Goal: Communication & Community: Answer question/provide support

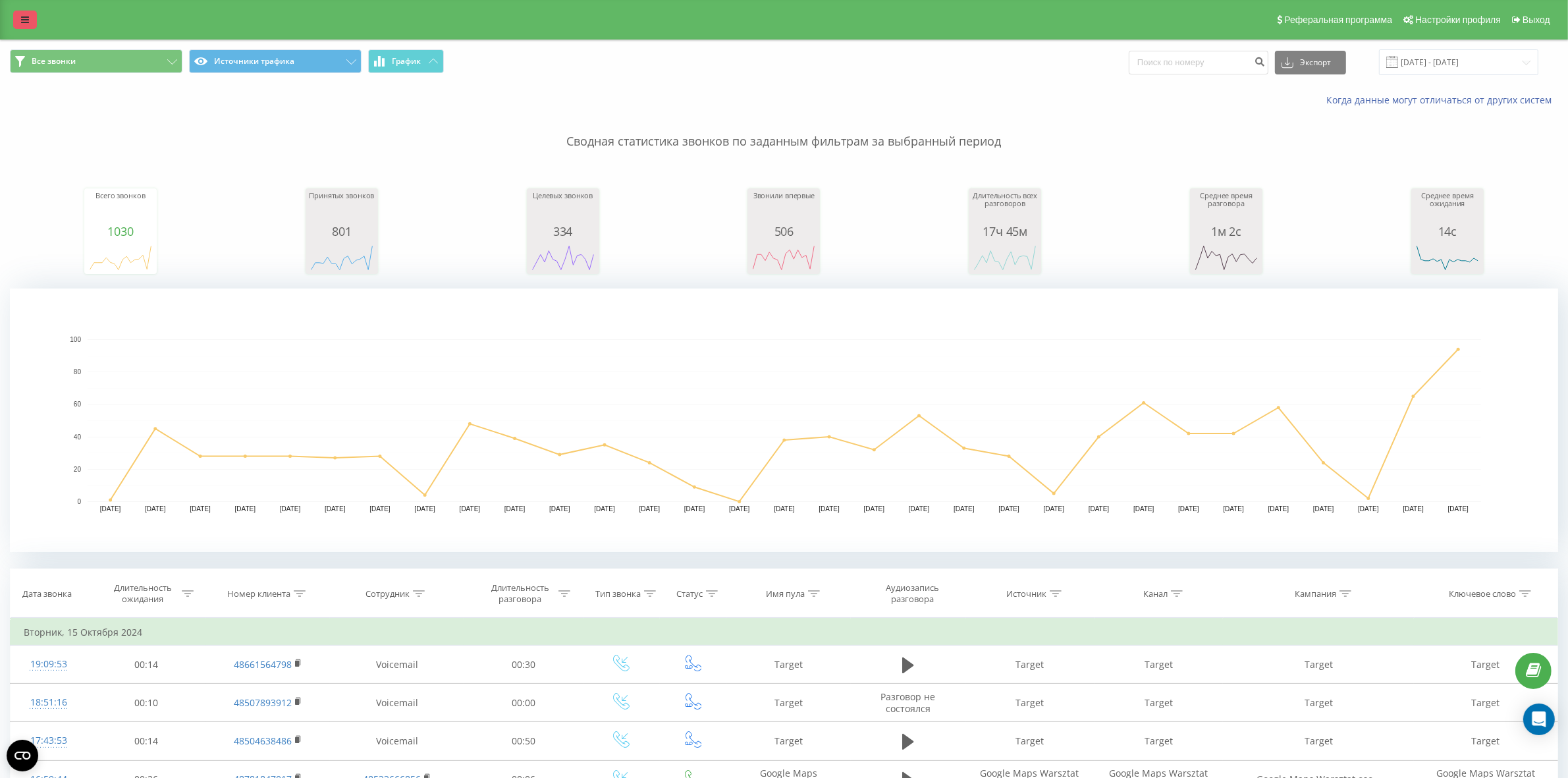
click at [21, 15] on icon at bounding box center [25, 20] width 8 height 9
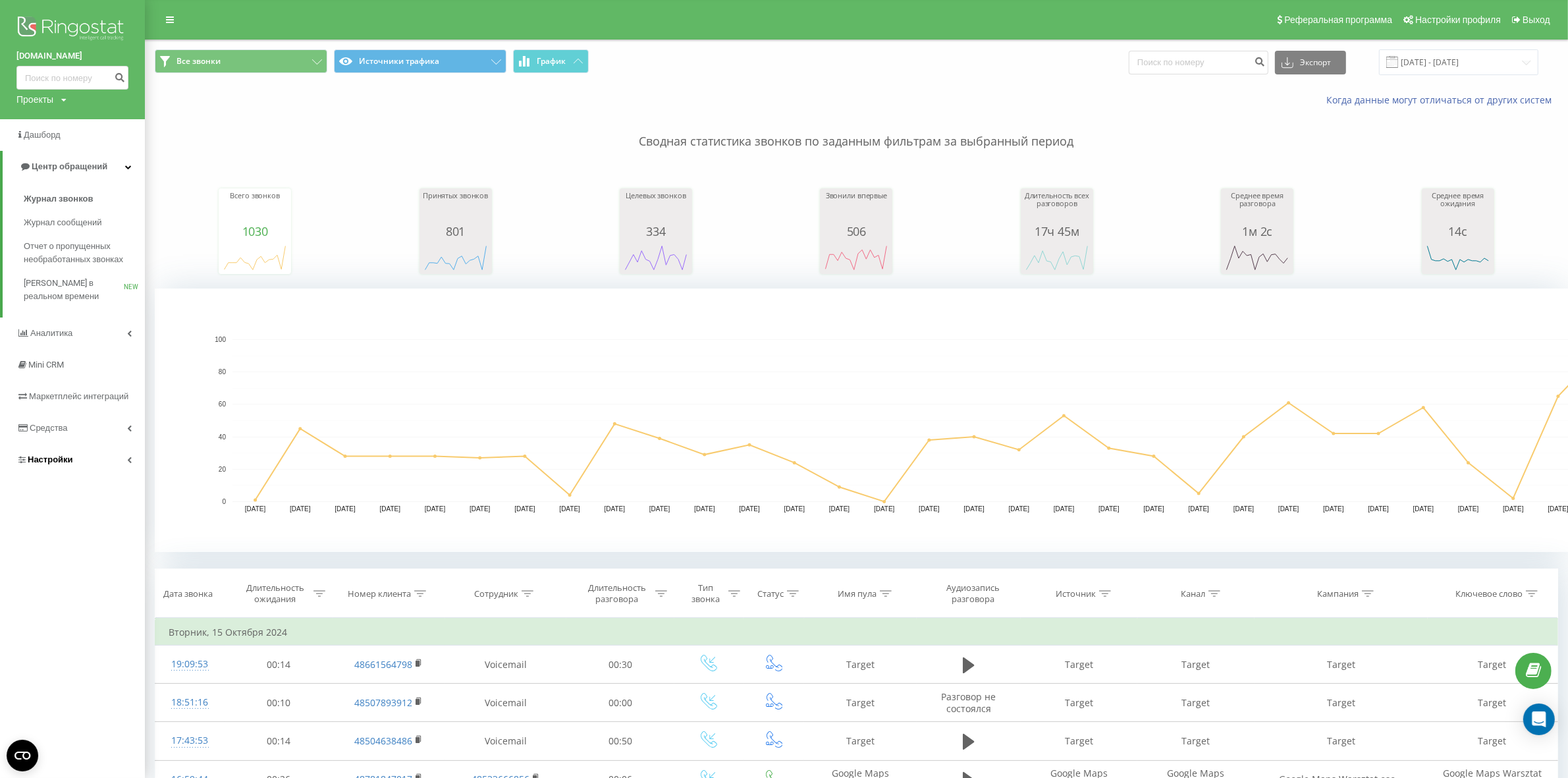
click at [70, 462] on span "Настройки" at bounding box center [50, 459] width 46 height 10
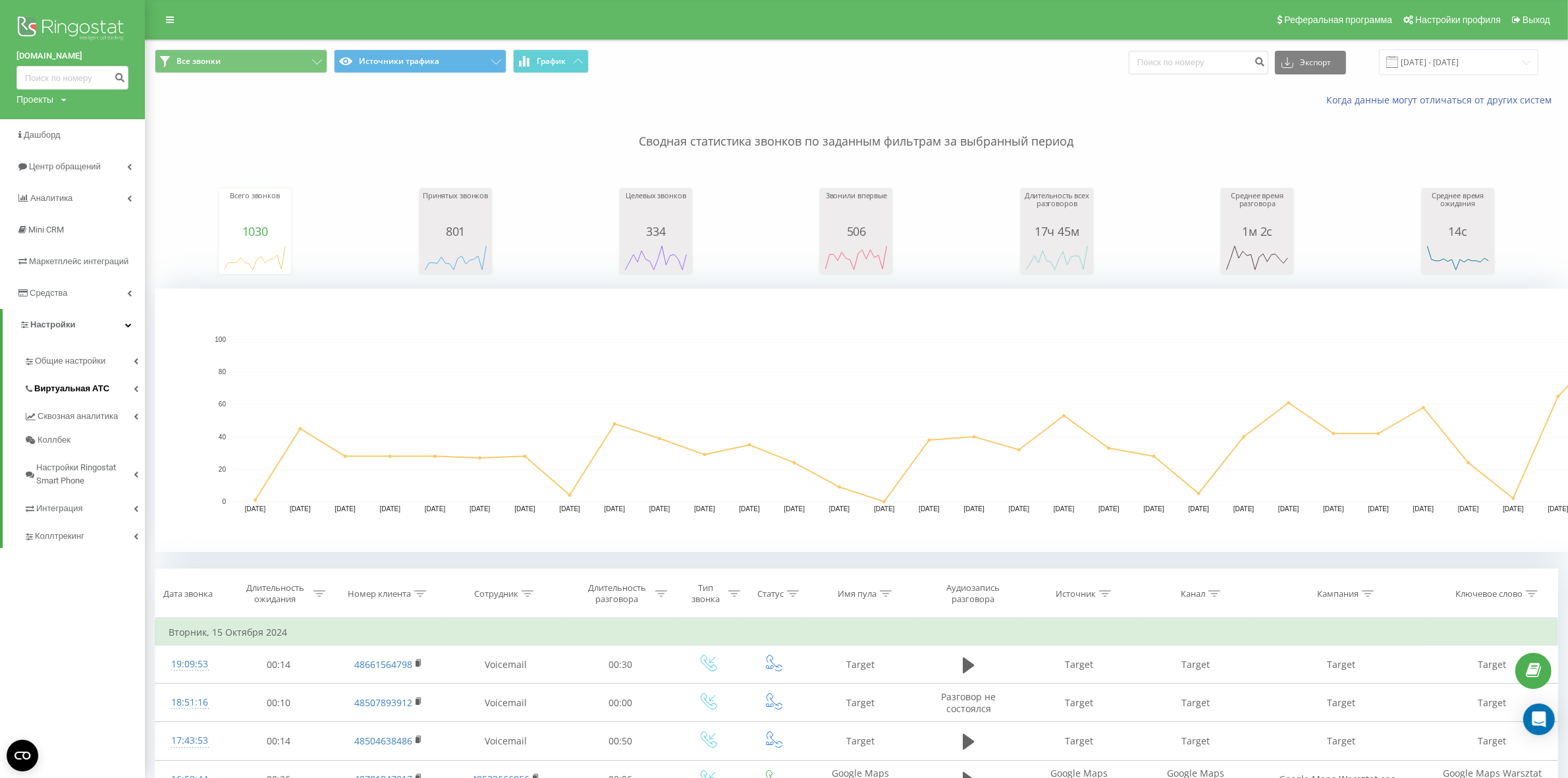
click at [90, 393] on span "Виртуальная АТС" at bounding box center [71, 389] width 75 height 13
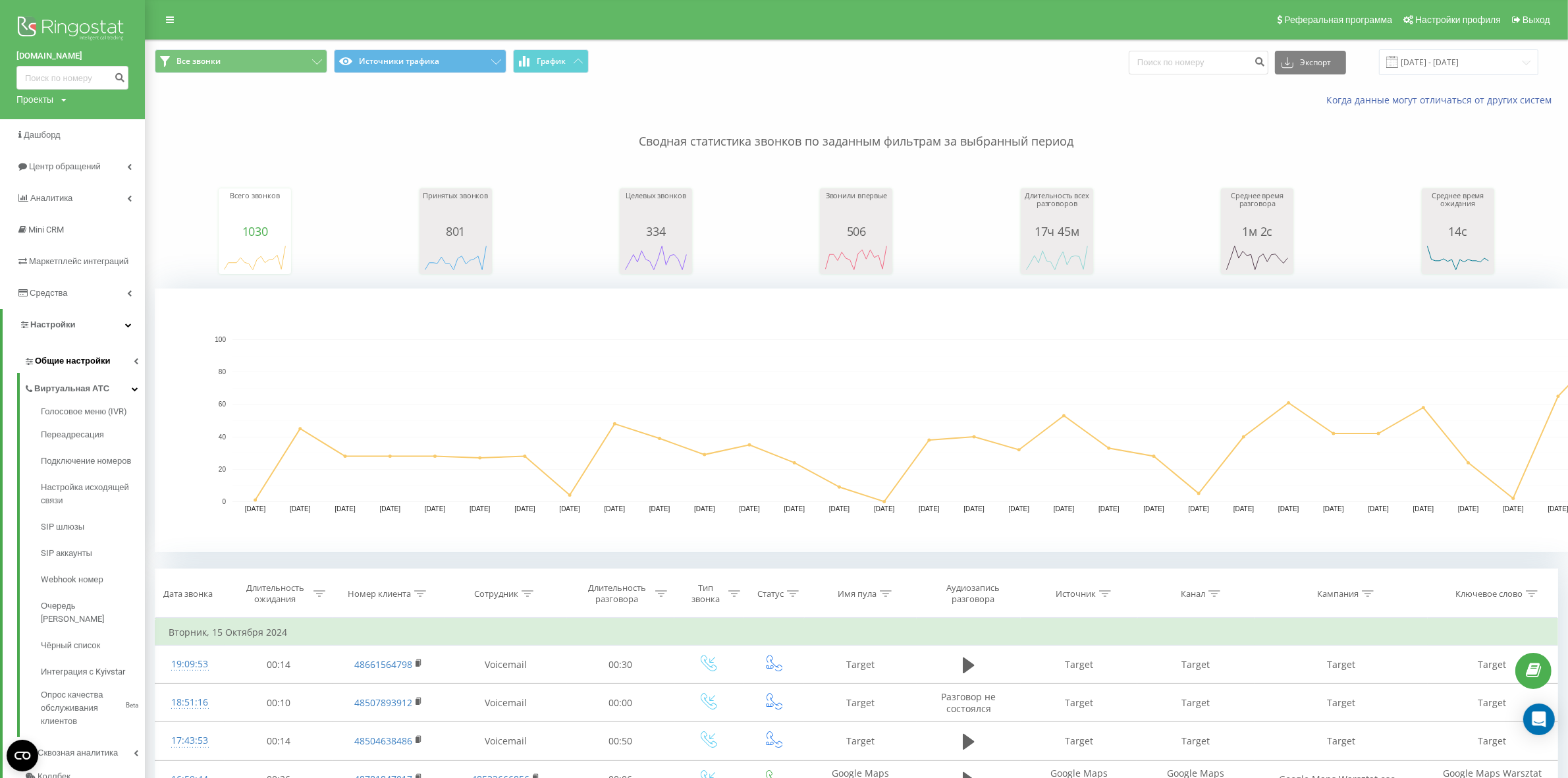
click at [105, 353] on link "Общие настройки" at bounding box center [84, 359] width 121 height 28
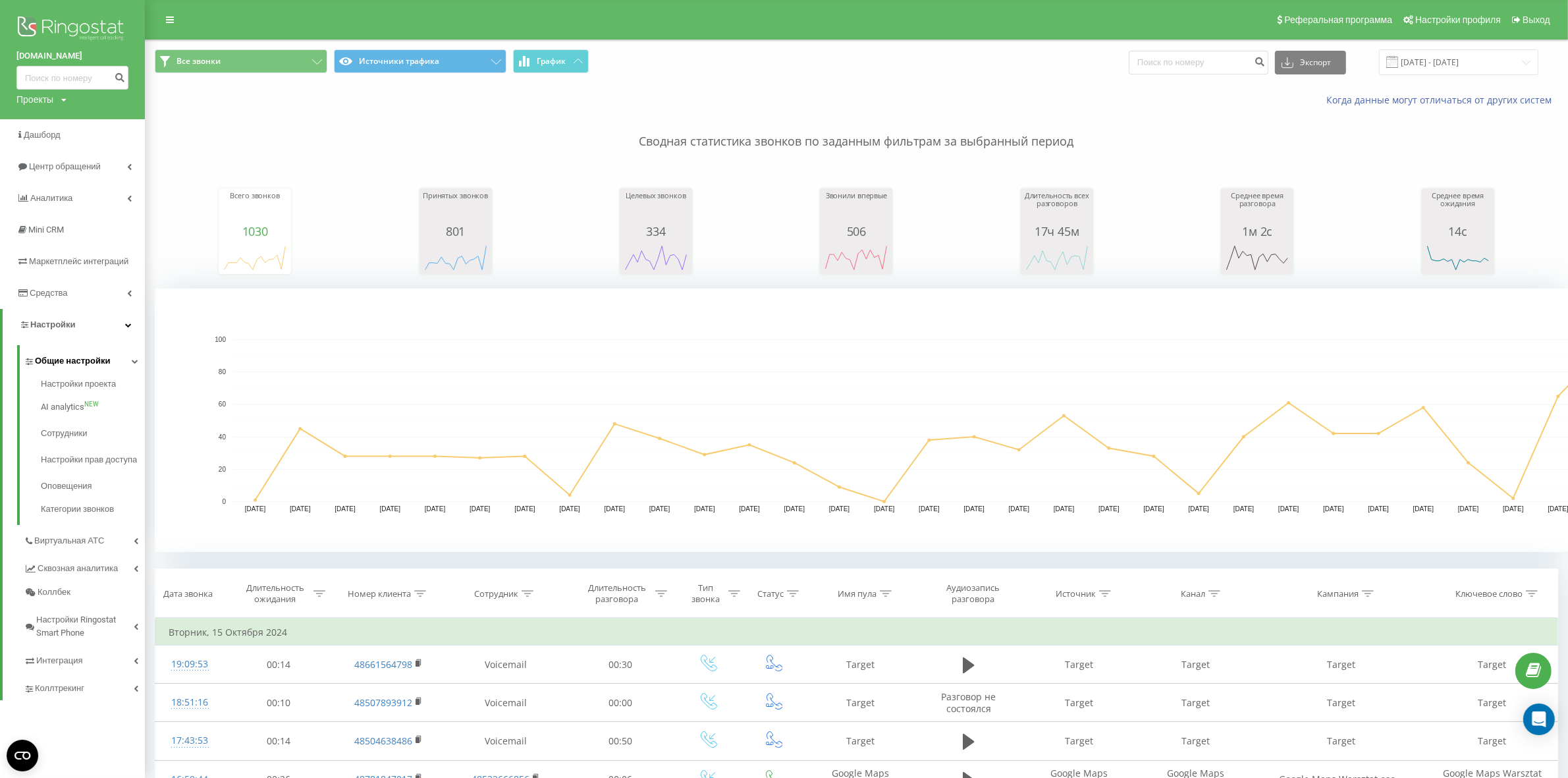
click at [87, 364] on span "Общие настройки" at bounding box center [72, 361] width 75 height 13
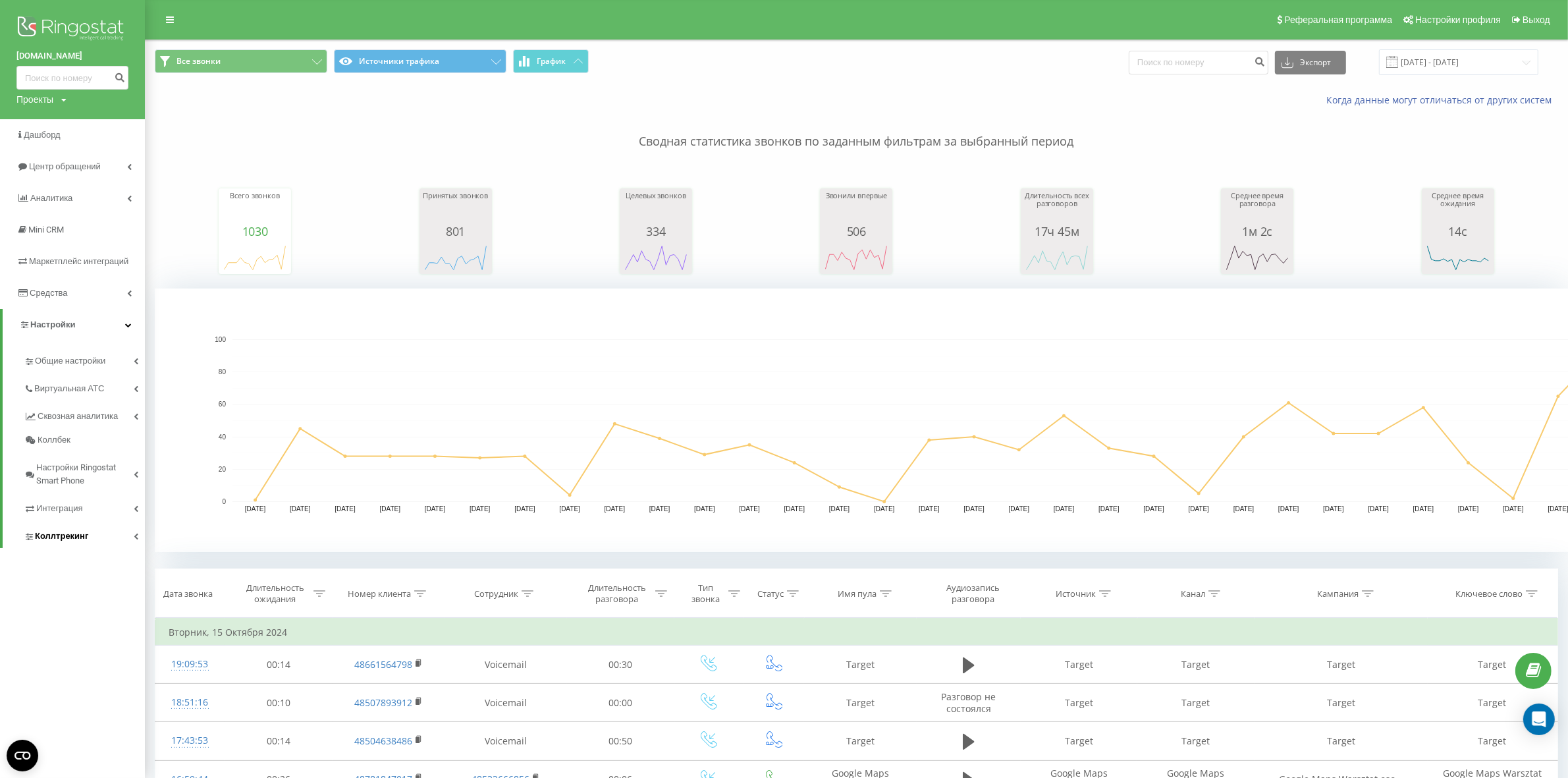
drag, startPoint x: 82, startPoint y: 554, endPoint x: 77, endPoint y: 546, distance: 9.4
click at [82, 554] on div "armacar.pl Проекты armacar.pl Дашборд Центр обращений Аналитика Mini CRM Маркет…" at bounding box center [73, 389] width 145 height 778
click at [77, 544] on link "Коллтрекинг" at bounding box center [84, 534] width 121 height 28
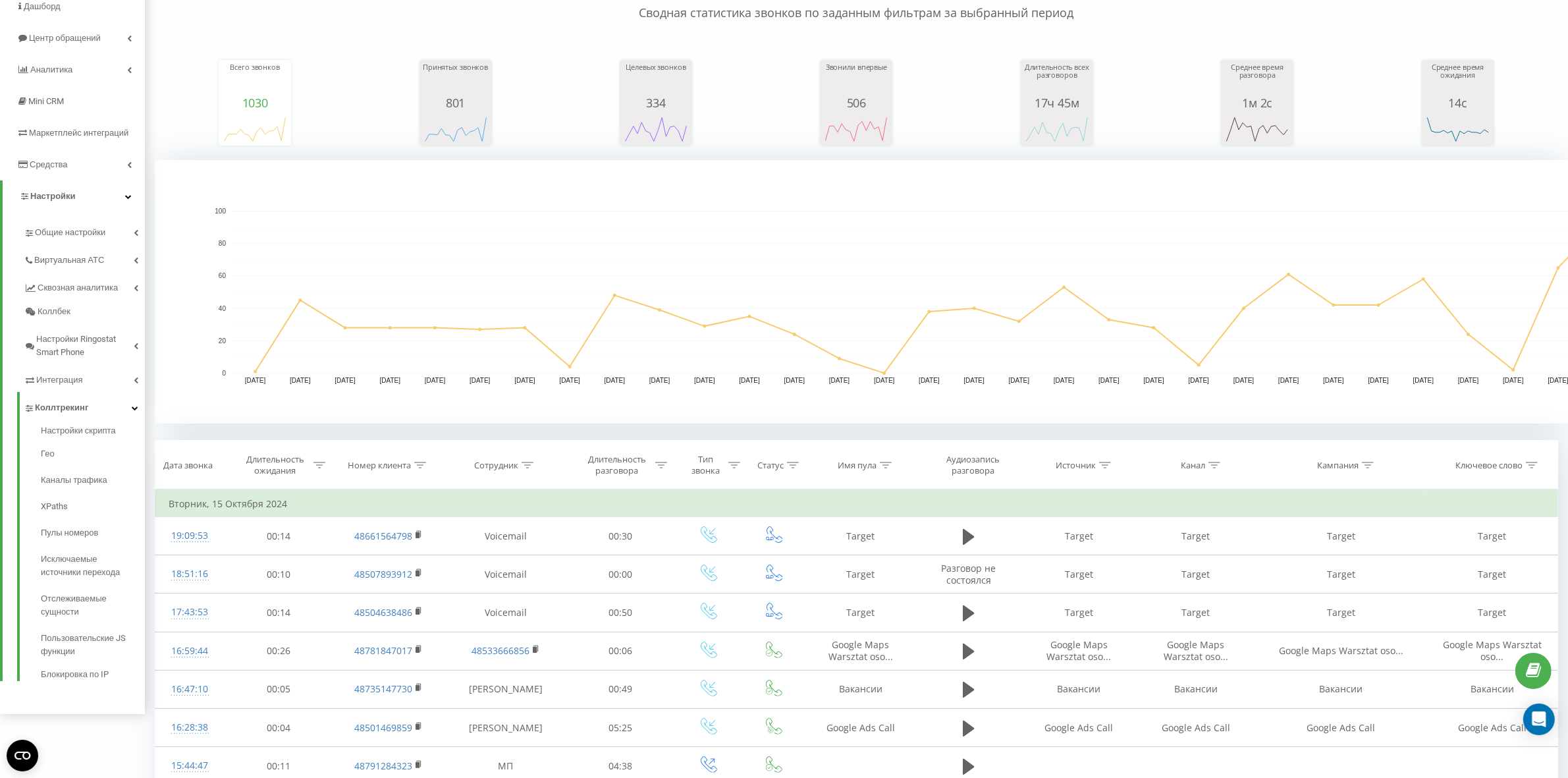
scroll to position [165, 0]
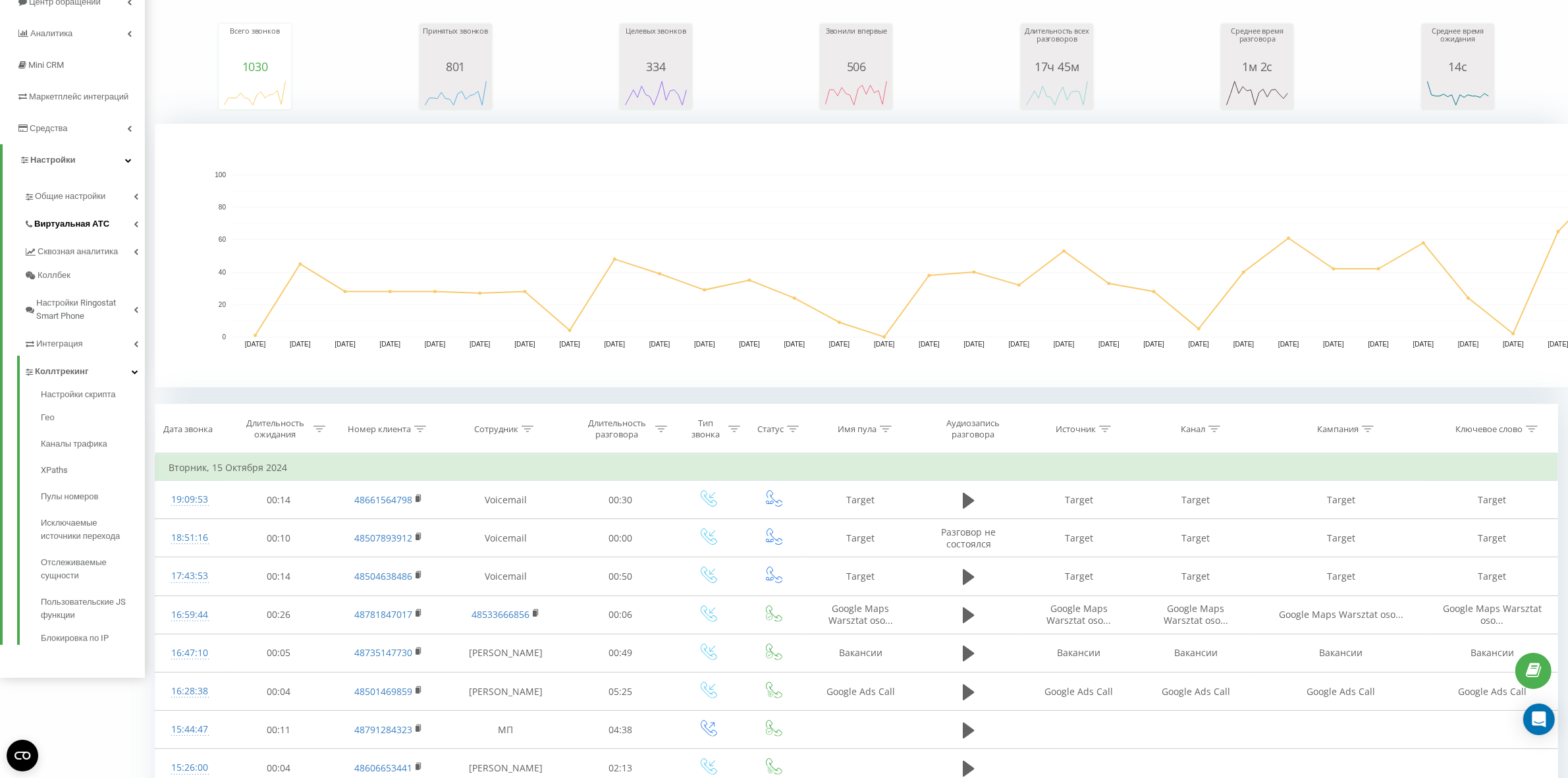
click at [94, 208] on link "Виртуальная АТС" at bounding box center [84, 222] width 121 height 28
click at [90, 303] on link "Подключение номеров" at bounding box center [92, 303] width 104 height 39
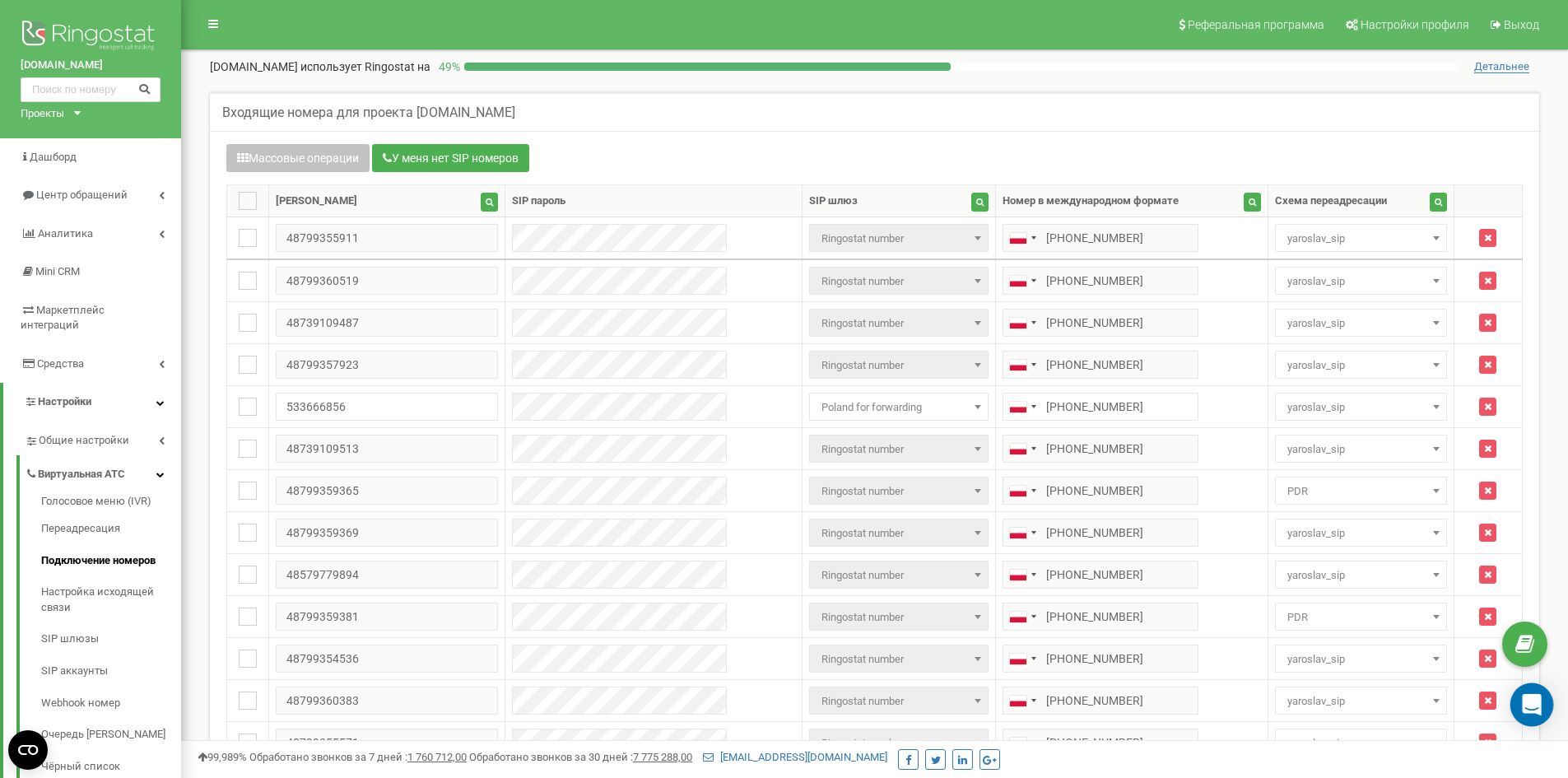
click at [1526, 692] on div "Open Intercom Messenger" at bounding box center [1533, 705] width 44 height 44
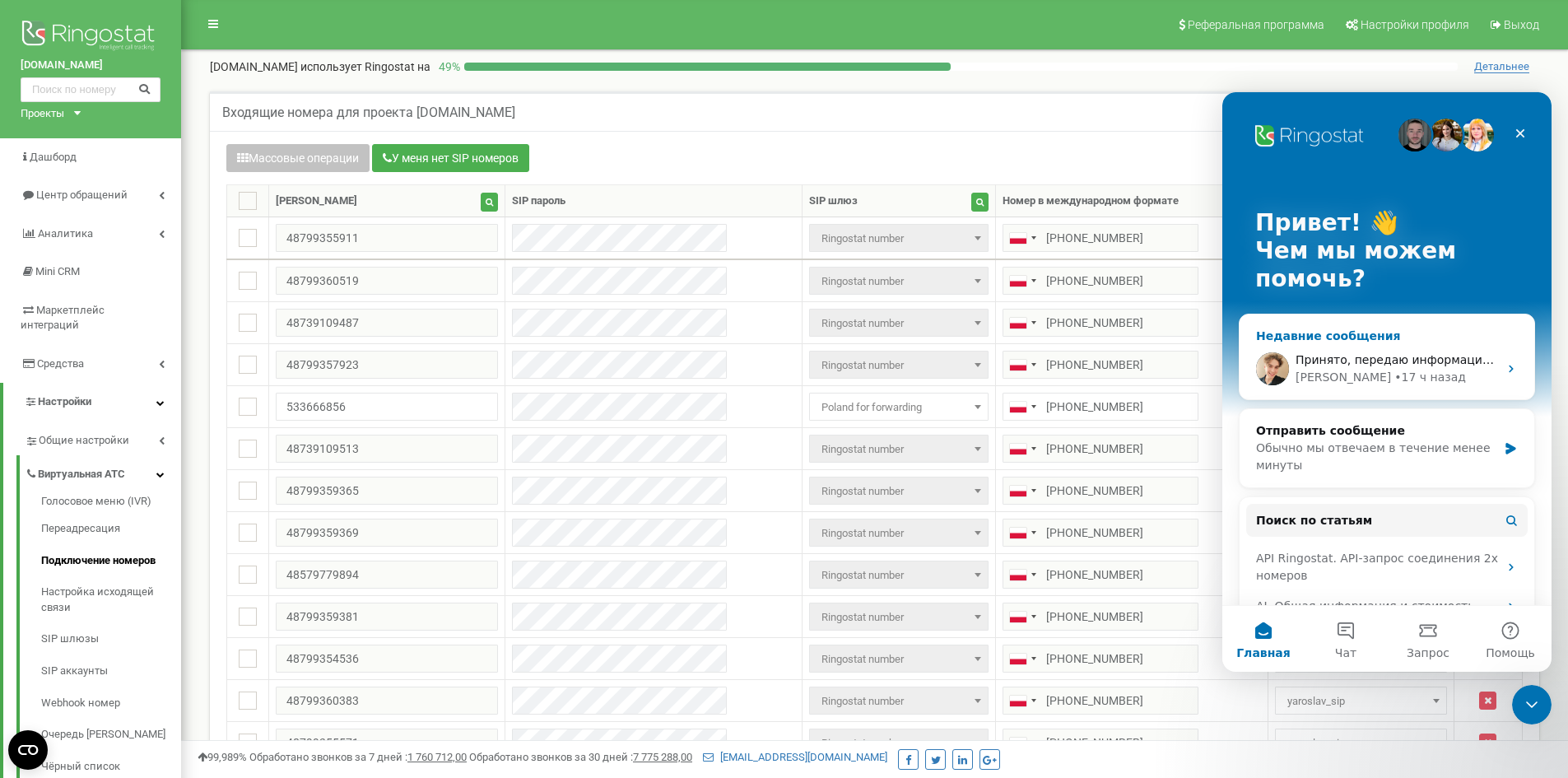
click at [1359, 361] on span "Принято, передаю информацию 🙏" at bounding box center [1403, 359] width 214 height 14
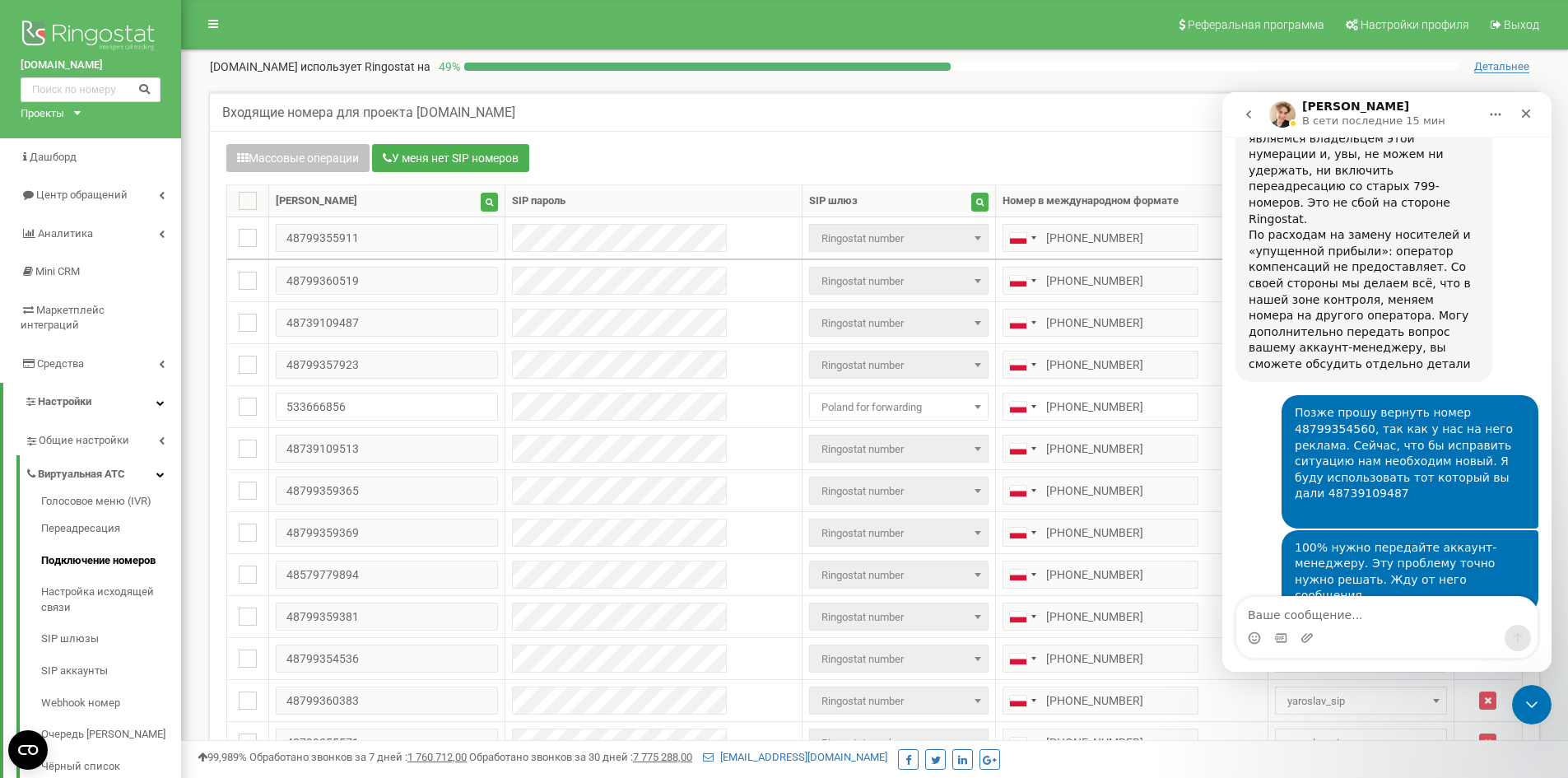
scroll to position [2484, 0]
type textarea "Lj"
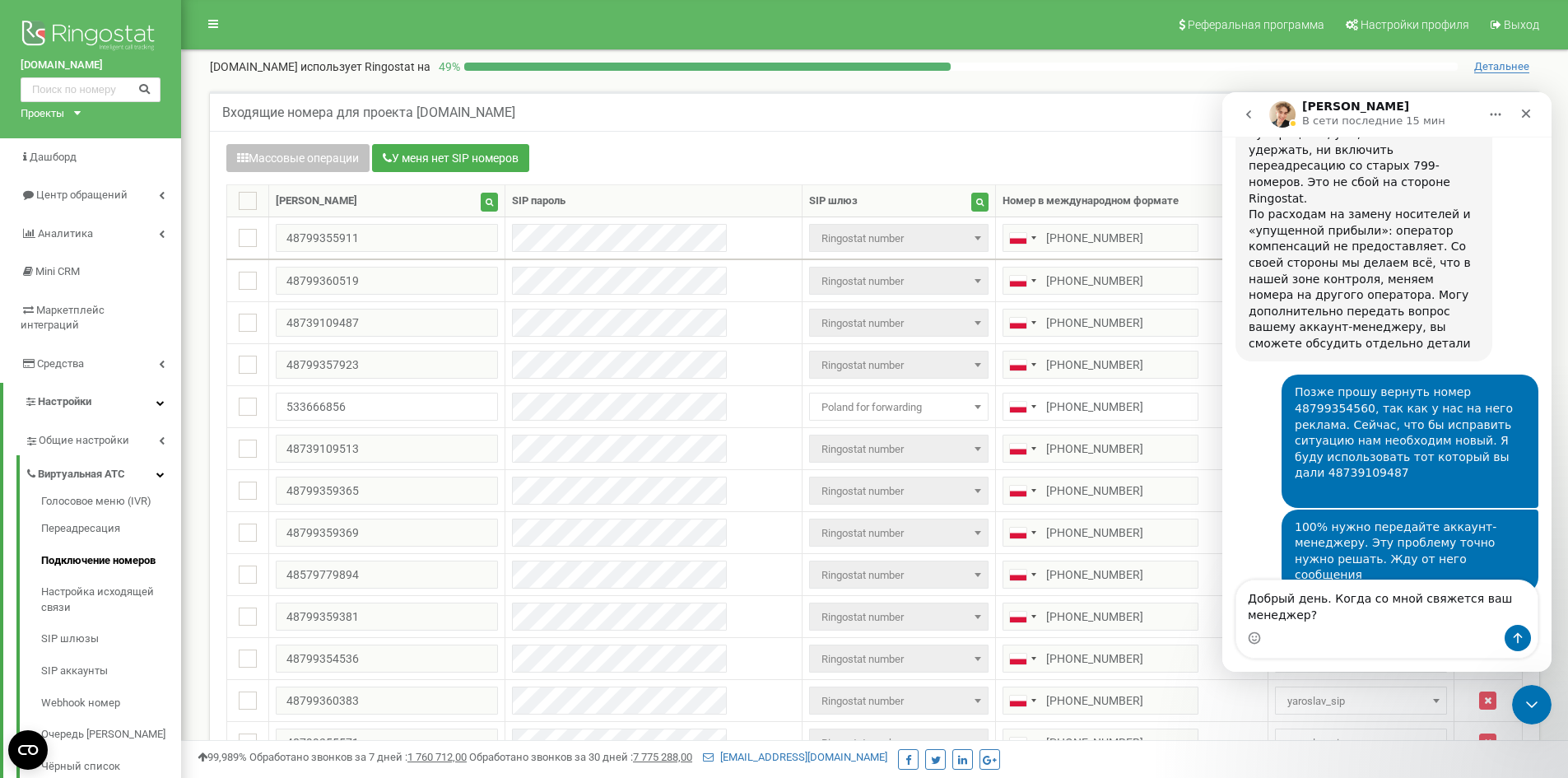
type textarea "Добрый день. Когда со мной свяжется ваш менеджер?"
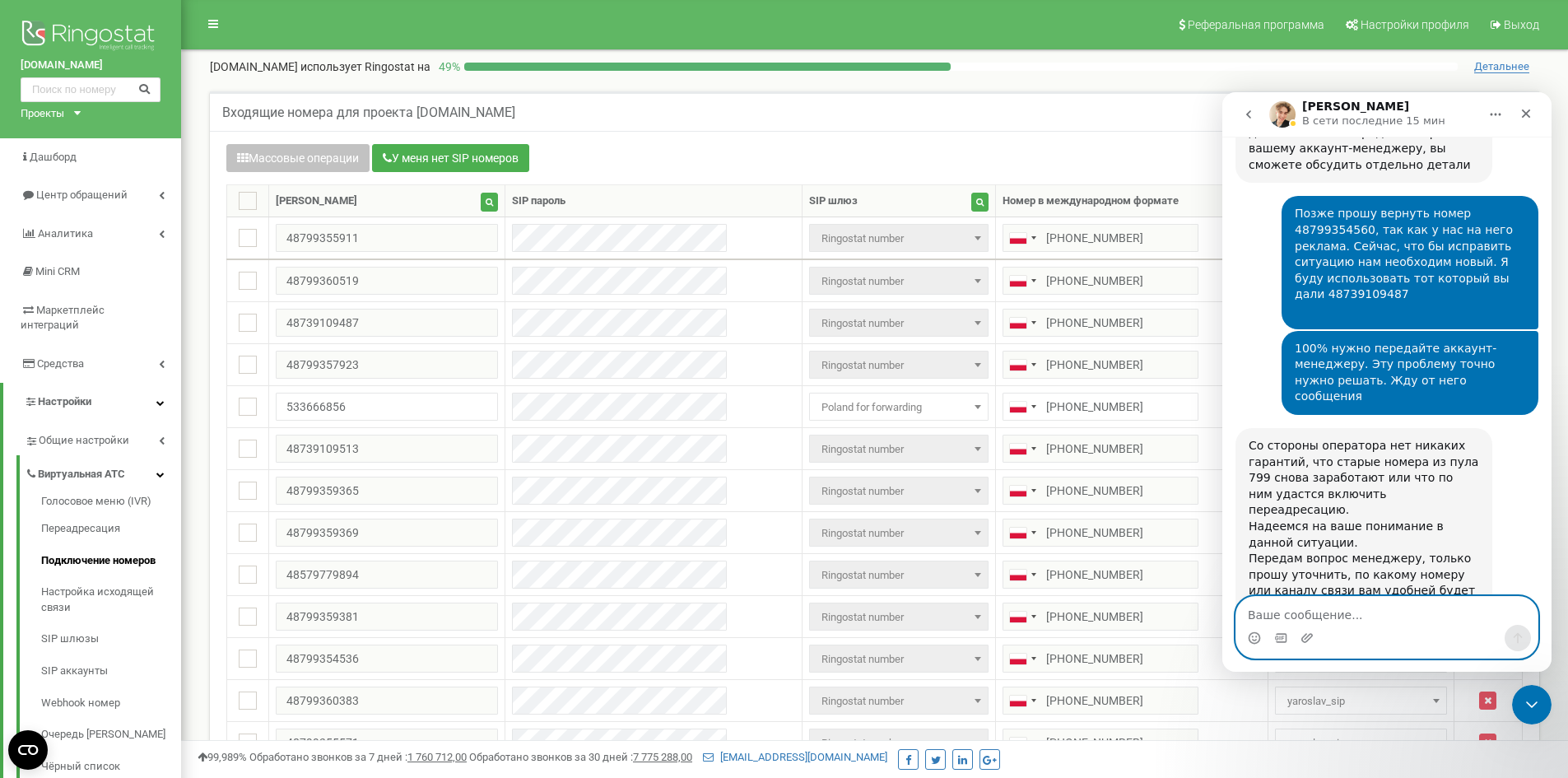
scroll to position [2707, 0]
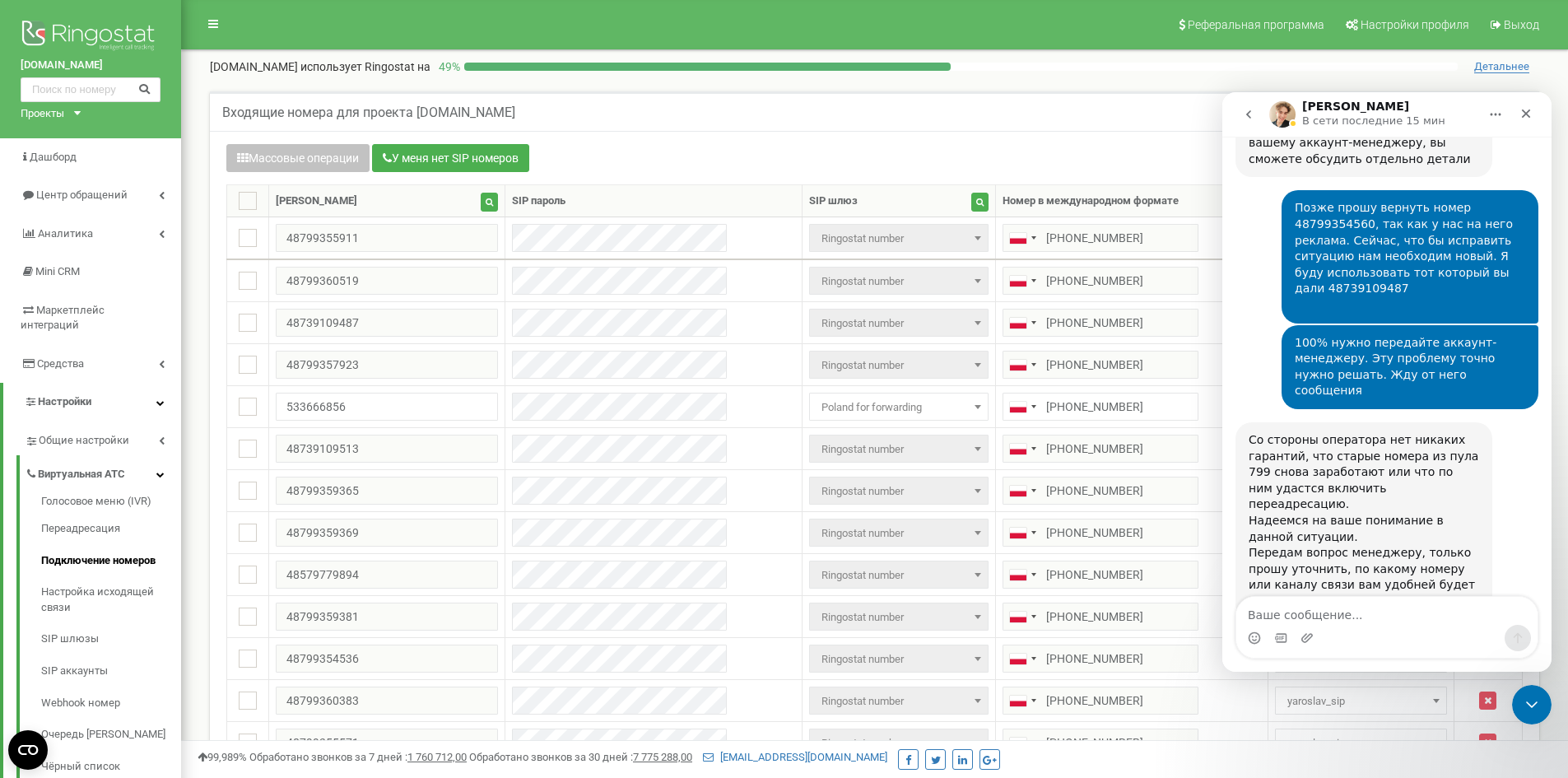
drag, startPoint x: 1250, startPoint y: 493, endPoint x: 1453, endPoint y: 553, distance: 211.7
click at [1319, 620] on textarea "Ваше сообщение..." at bounding box center [1388, 610] width 301 height 28
type textarea "Понял. [GEOGRAPHIC_DATA]"
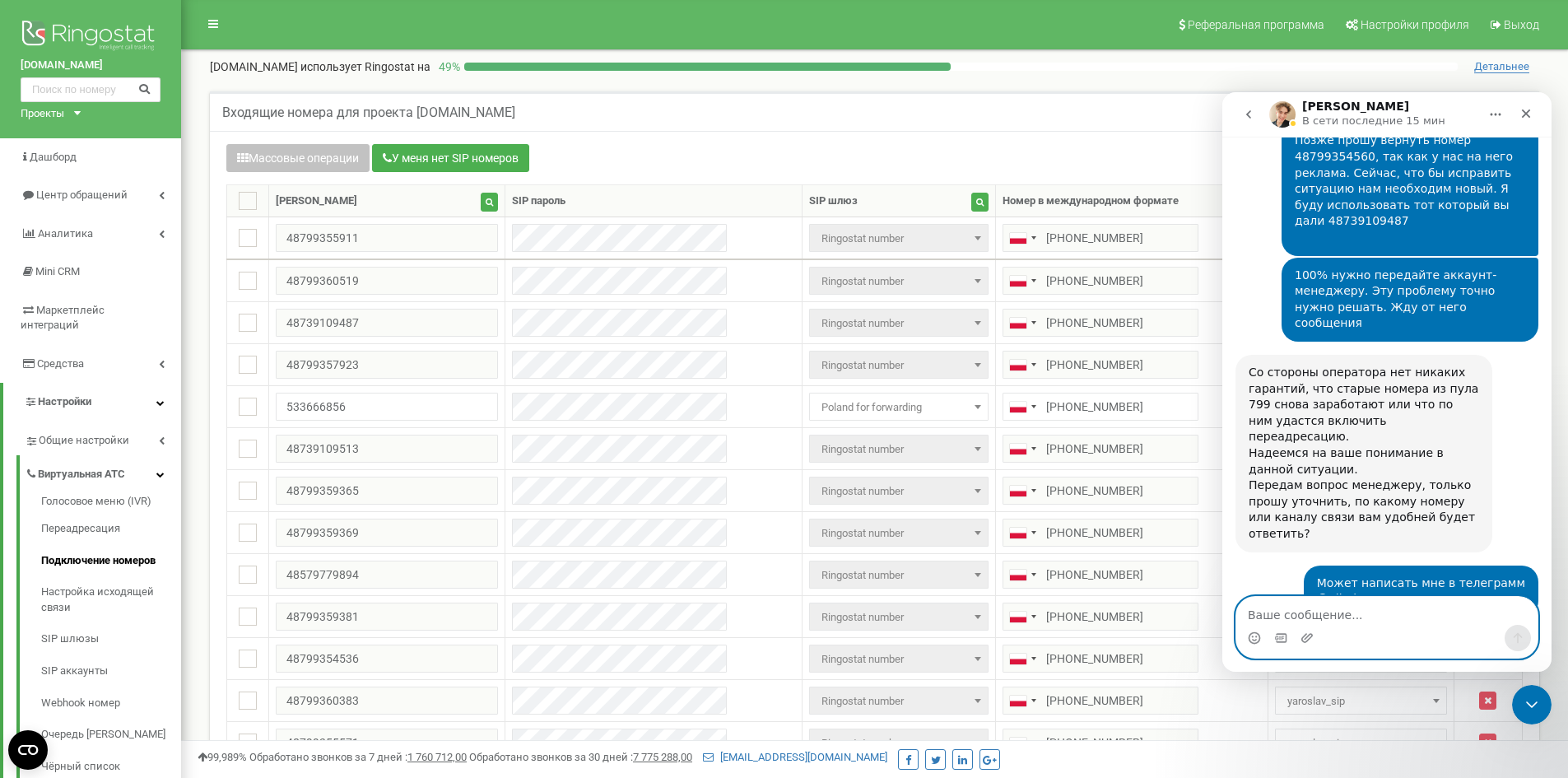
scroll to position [2822, 0]
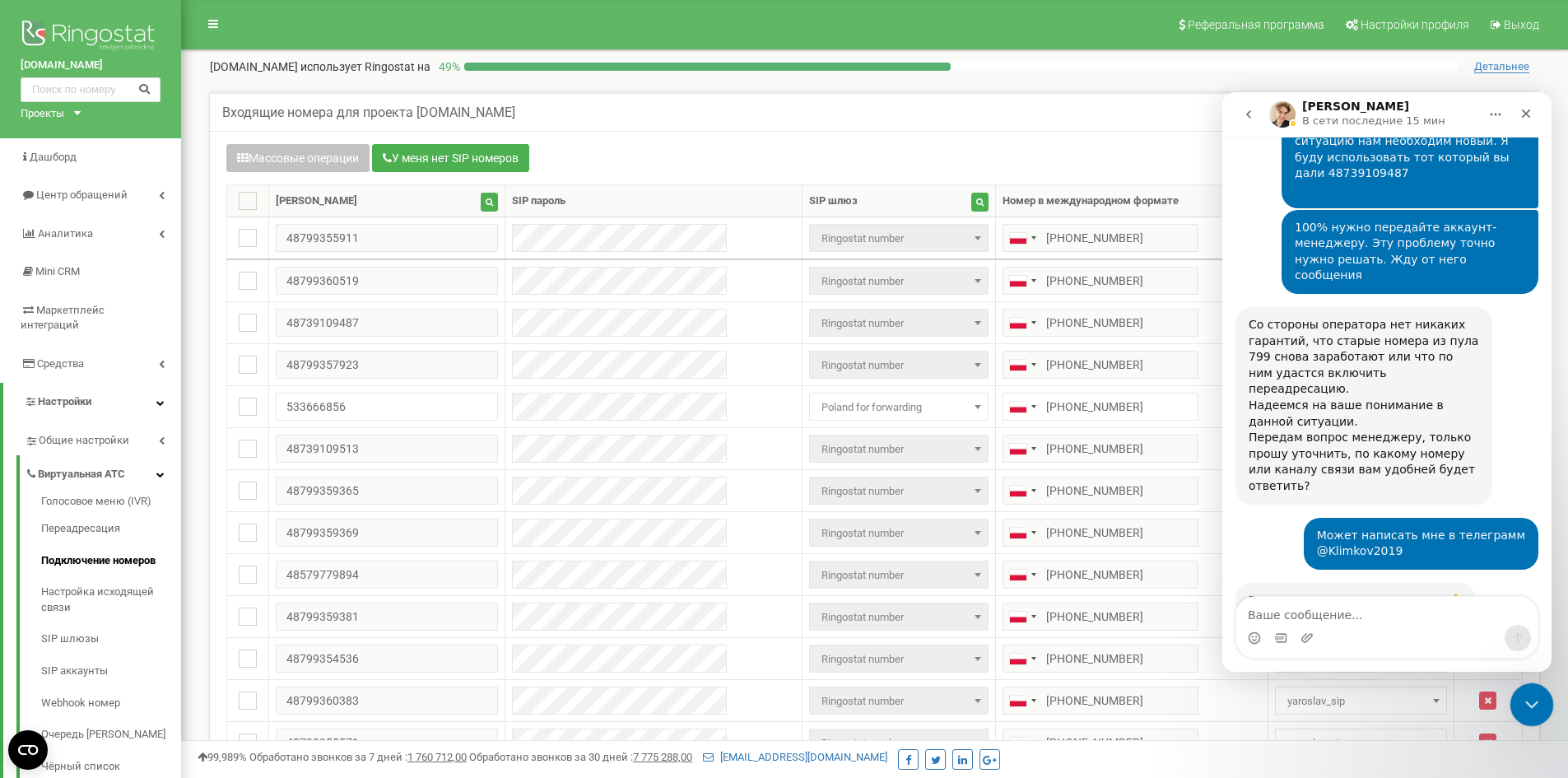
click at [1530, 700] on icon "Закрыть службу сообщений Intercom" at bounding box center [1530, 702] width 20 height 20
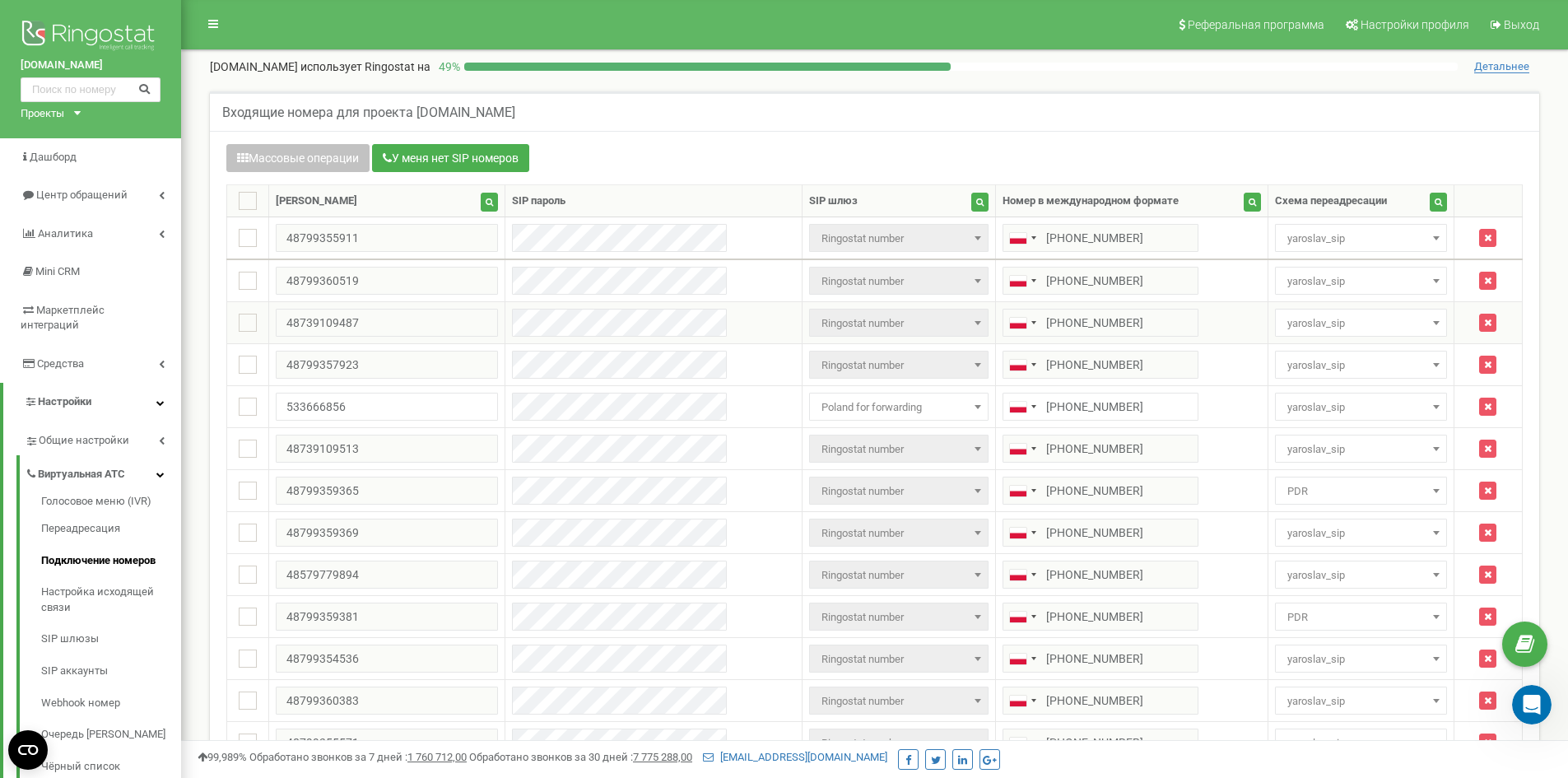
scroll to position [2806, 0]
